Goal: Transaction & Acquisition: Subscribe to service/newsletter

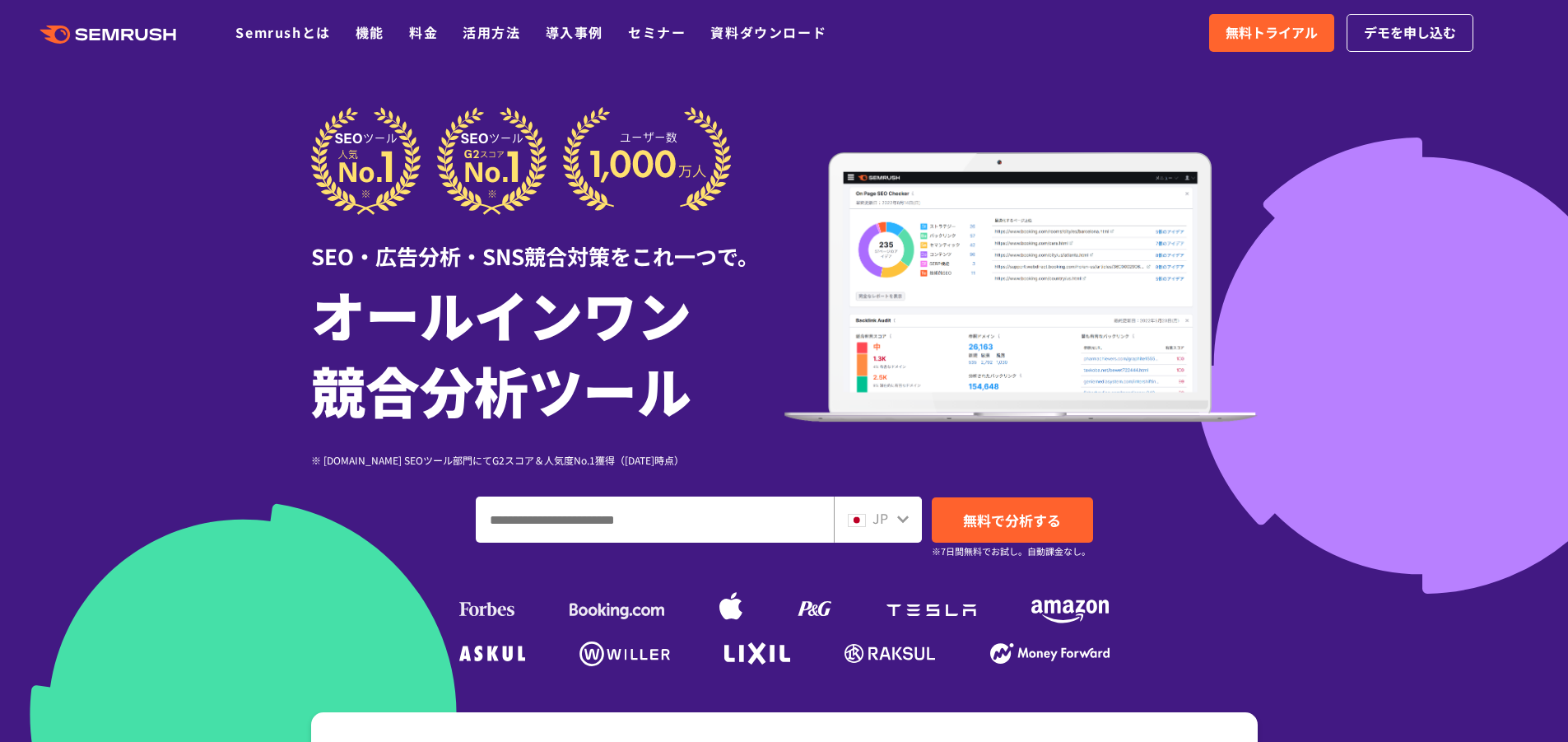
click at [1323, 482] on div at bounding box center [784, 458] width 1568 height 918
click at [1323, 673] on div at bounding box center [784, 458] width 1568 height 918
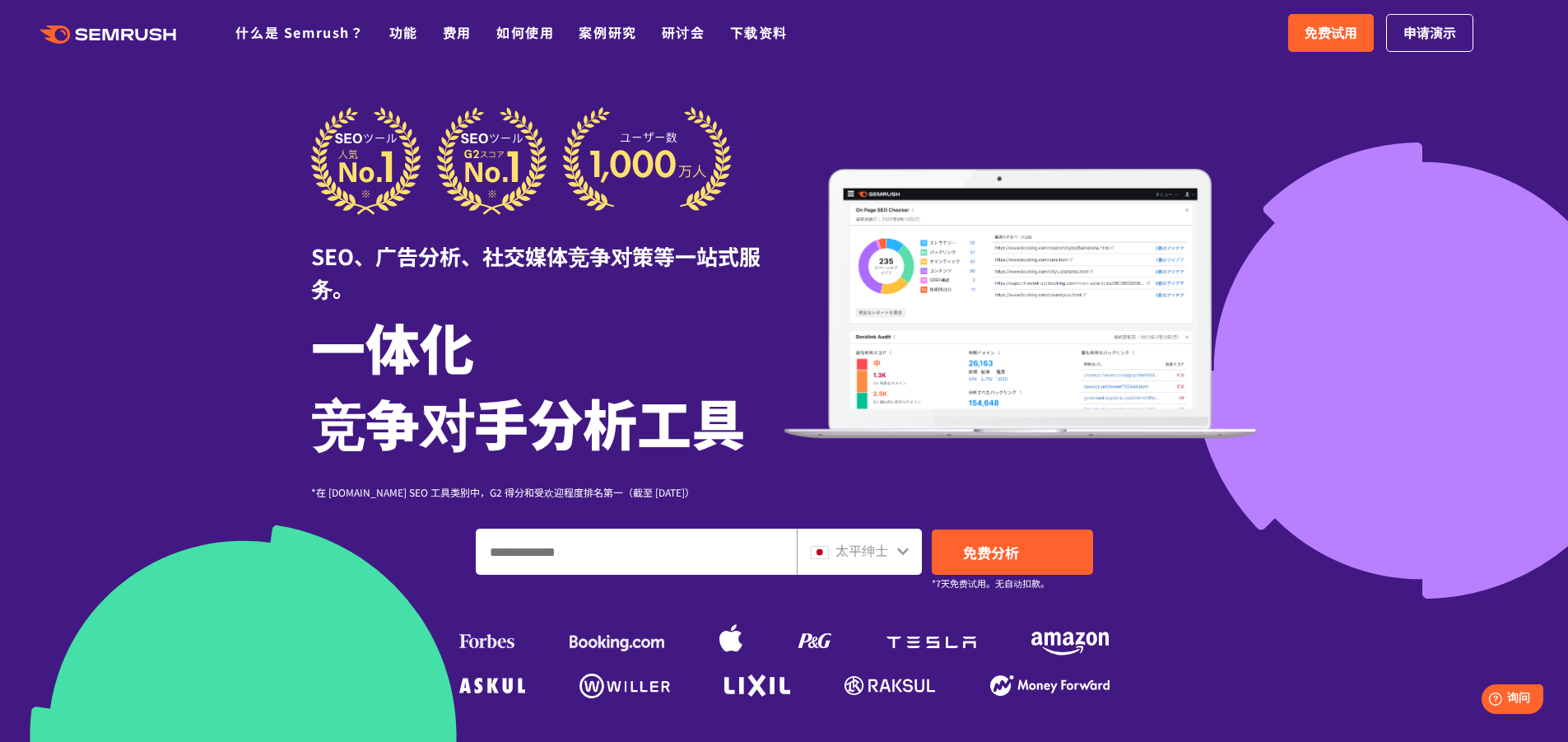
click at [889, 113] on div "SEO、广告分析、社交媒体竞争对策等一站式服务。 一体化 竞争对手分析工具 *在 G2.com SEO 工具类别中，G2 得分和受欢迎程度排名第一（截至 20…" at bounding box center [784, 303] width 947 height 392
click at [1329, 25] on font "免费试用" at bounding box center [1331, 32] width 52 height 20
